Goal: Transaction & Acquisition: Download file/media

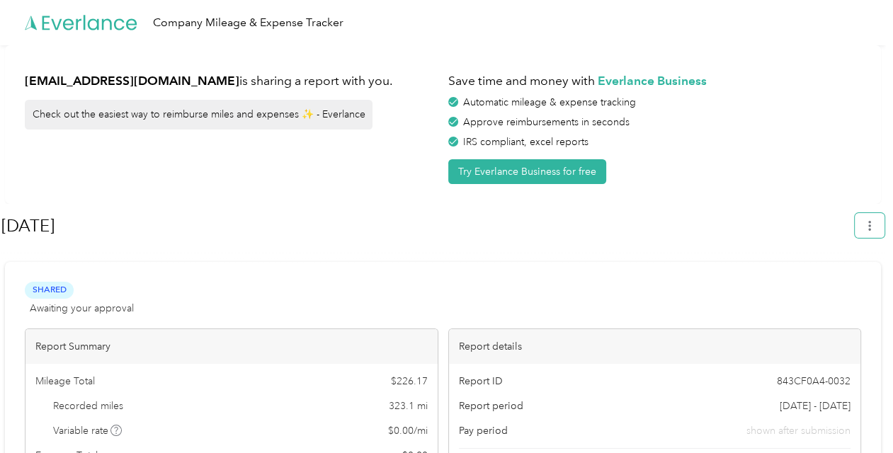
click at [871, 226] on icon "button" at bounding box center [870, 226] width 3 height 10
click at [830, 285] on span "Download" at bounding box center [836, 292] width 47 height 15
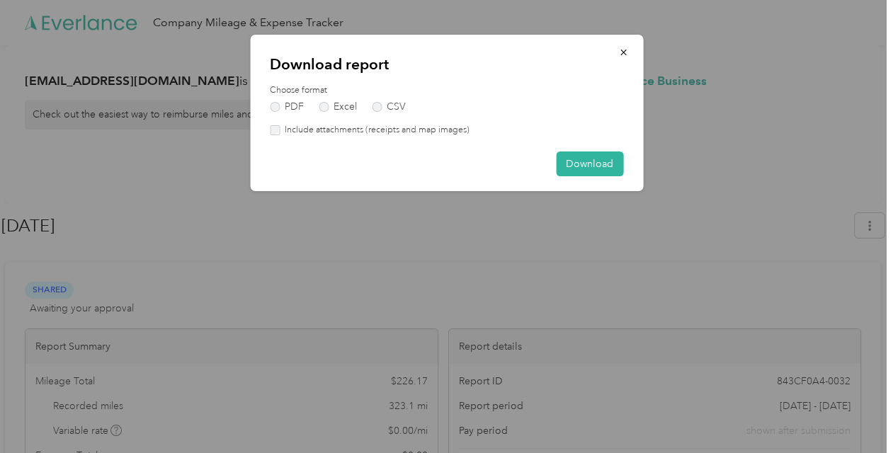
click at [612, 165] on button "Download" at bounding box center [589, 164] width 67 height 25
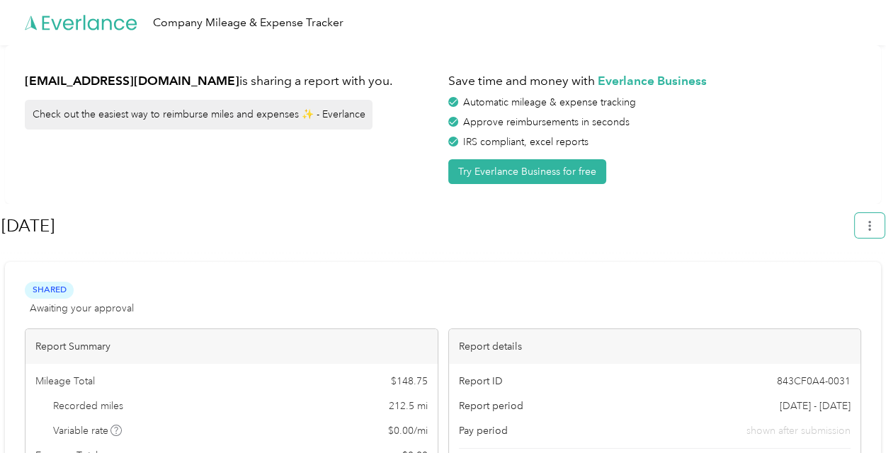
click at [885, 228] on button "button" at bounding box center [870, 225] width 30 height 25
click at [843, 285] on span "Download" at bounding box center [836, 292] width 47 height 15
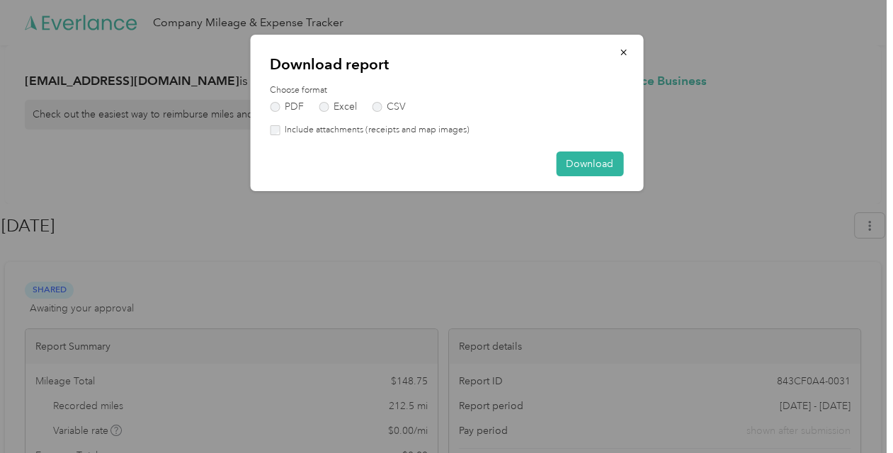
click at [597, 164] on button "Download" at bounding box center [589, 164] width 67 height 25
